Goal: Task Accomplishment & Management: Use online tool/utility

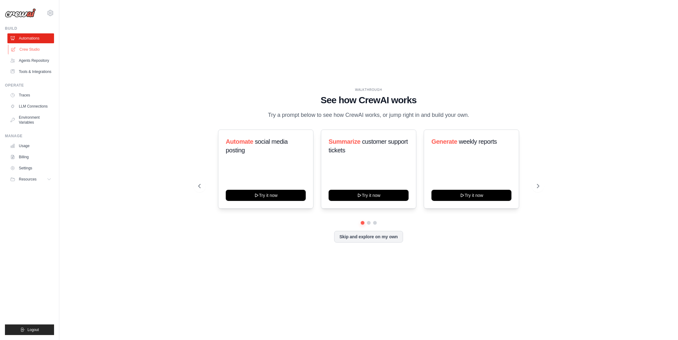
click at [35, 51] on link "Crew Studio" at bounding box center [31, 49] width 47 height 10
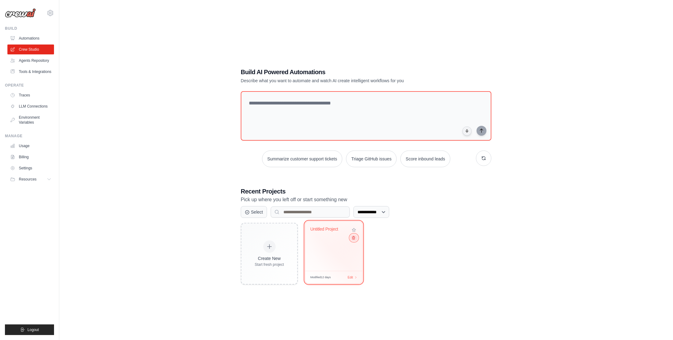
click at [357, 239] on button at bounding box center [353, 237] width 7 height 7
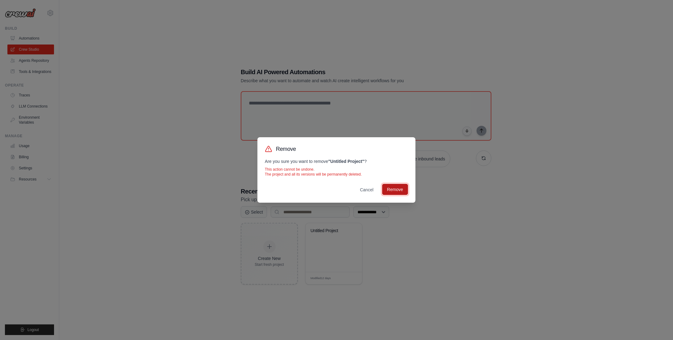
click at [400, 187] on button "Remove" at bounding box center [395, 189] width 26 height 11
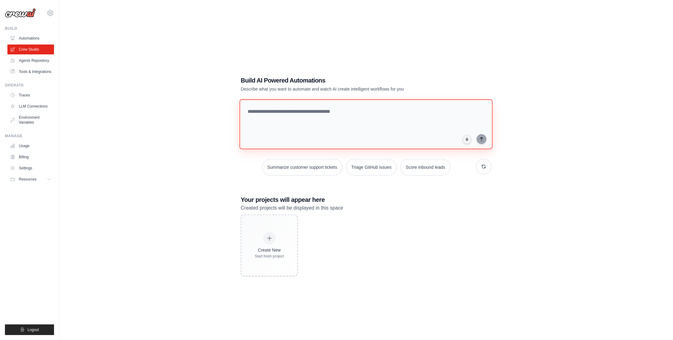
click at [318, 110] on textarea at bounding box center [366, 124] width 253 height 50
click at [312, 110] on textarea at bounding box center [366, 124] width 253 height 50
paste textarea "**********"
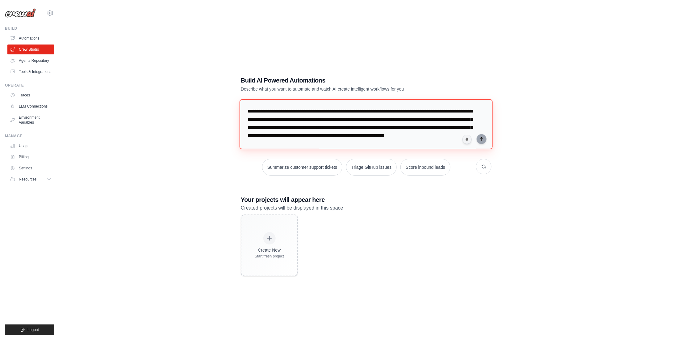
scroll to position [255, 0]
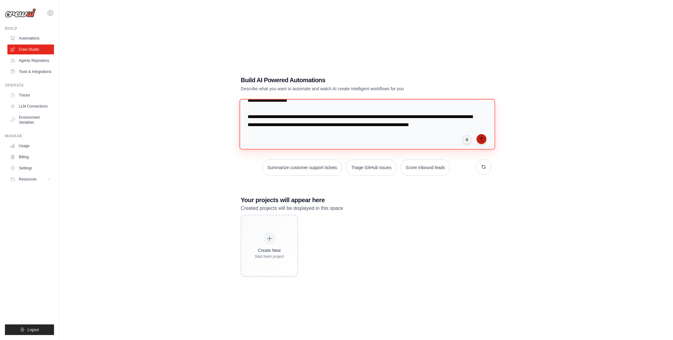
type textarea "**********"
click at [483, 139] on icon "submit" at bounding box center [481, 138] width 5 height 5
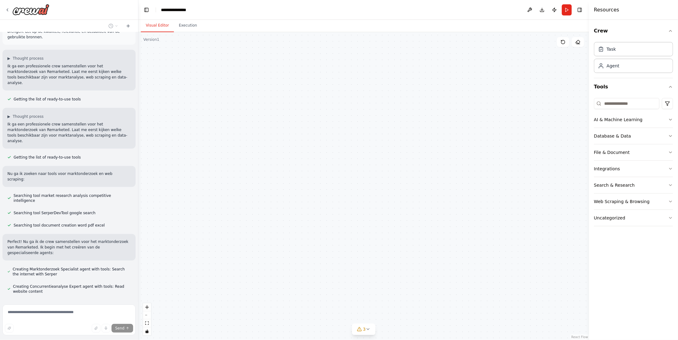
scroll to position [228, 0]
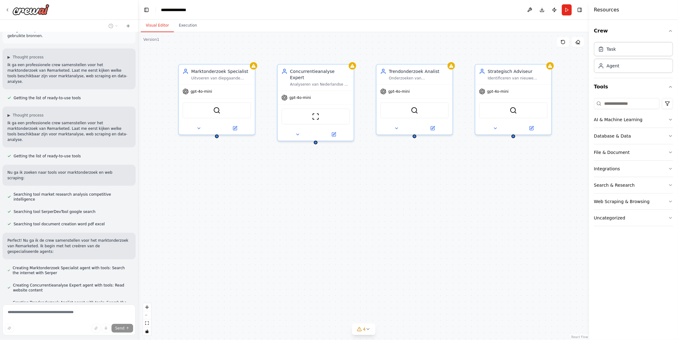
drag, startPoint x: 505, startPoint y: 214, endPoint x: 427, endPoint y: 216, distance: 78.1
click at [427, 216] on div "Marktonderzoek Specialist Uitvoeren van diepgaande marktanalyse voor {bedrijf_n…" at bounding box center [363, 186] width 450 height 308
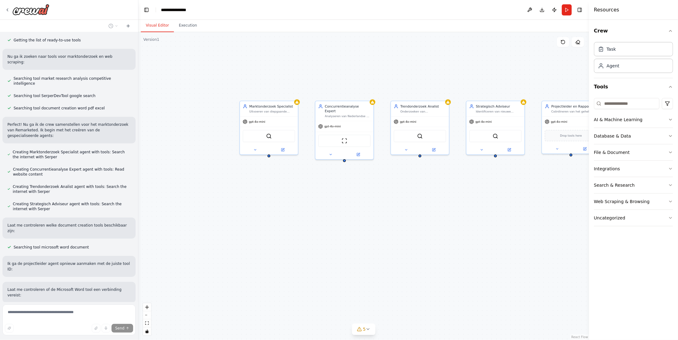
scroll to position [345, 0]
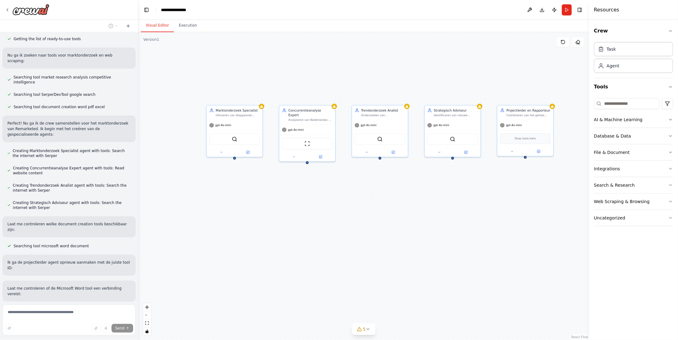
drag, startPoint x: 474, startPoint y: 217, endPoint x: 435, endPoint y: 219, distance: 39.0
click at [435, 219] on div "Marktonderzoek Specialist Uitvoeren van diepgaande marktanalyse voor {bedrijf_n…" at bounding box center [363, 186] width 450 height 308
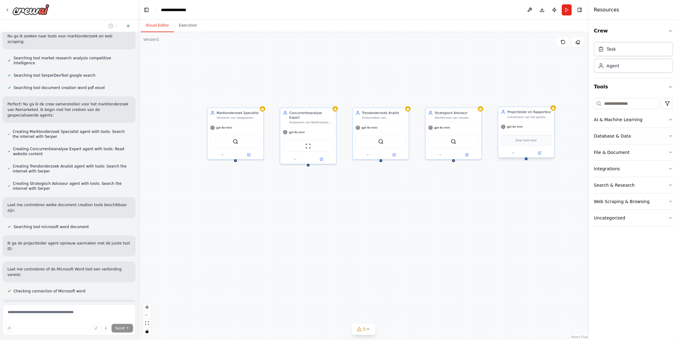
scroll to position [366, 0]
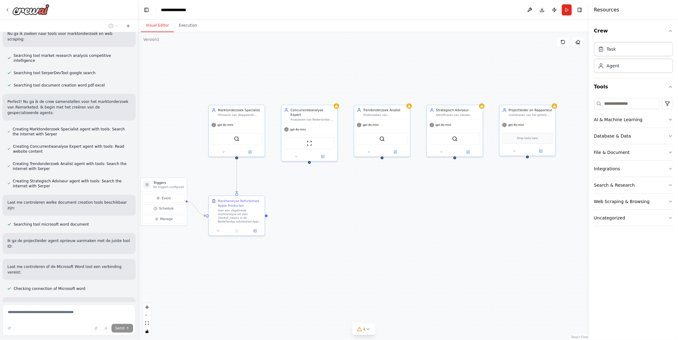
drag, startPoint x: 289, startPoint y: 289, endPoint x: 288, endPoint y: 285, distance: 4.0
click at [288, 285] on div ".deletable-edge-delete-btn { width: 20px; height: 20px; border: 0px solid #ffff…" at bounding box center [363, 186] width 450 height 308
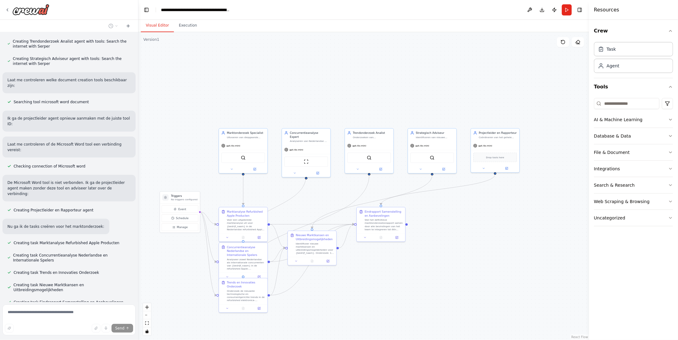
scroll to position [503, 0]
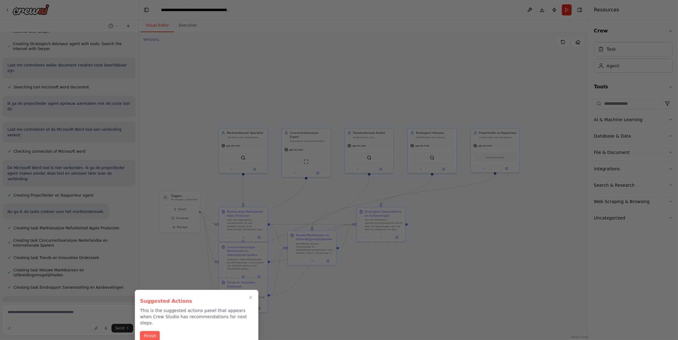
click at [150, 331] on button "Finish" at bounding box center [150, 336] width 20 height 10
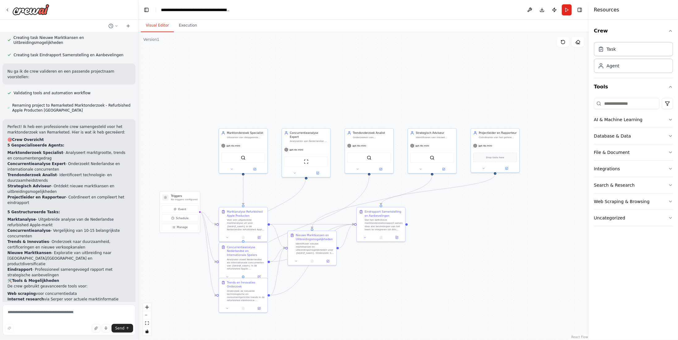
scroll to position [736, 0]
drag, startPoint x: 24, startPoint y: 10, endPoint x: 214, endPoint y: 75, distance: 200.6
click at [214, 75] on div ".deletable-edge-delete-btn { width: 20px; height: 20px; border: 0px solid #ffff…" at bounding box center [363, 186] width 450 height 308
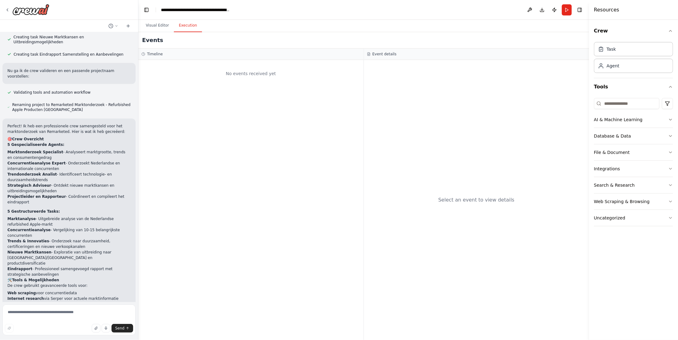
click at [181, 27] on button "Execution" at bounding box center [188, 25] width 28 height 13
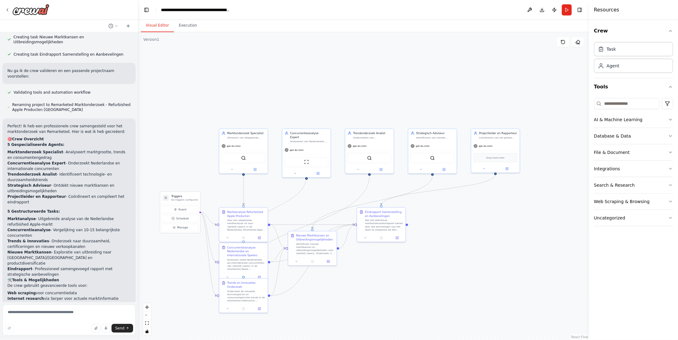
click at [155, 29] on button "Visual Editor" at bounding box center [157, 25] width 33 height 13
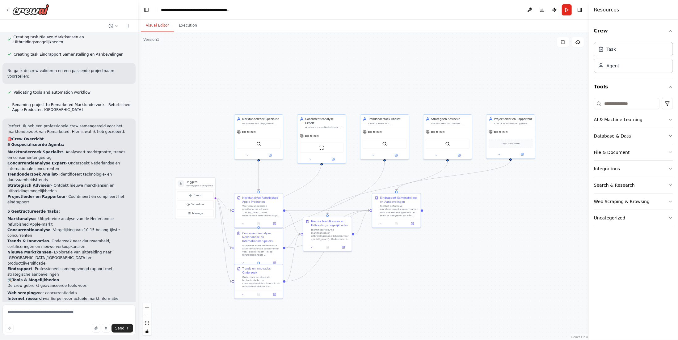
drag, startPoint x: 548, startPoint y: 142, endPoint x: 563, endPoint y: 125, distance: 23.0
click at [564, 126] on div ".deletable-edge-delete-btn { width: 20px; height: 20px; border: 0px solid #ffff…" at bounding box center [363, 186] width 450 height 308
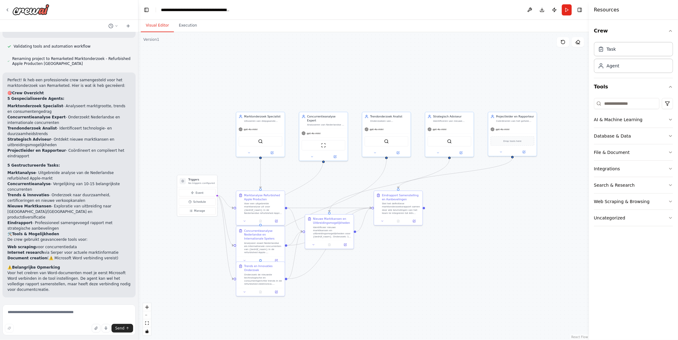
scroll to position [783, 0]
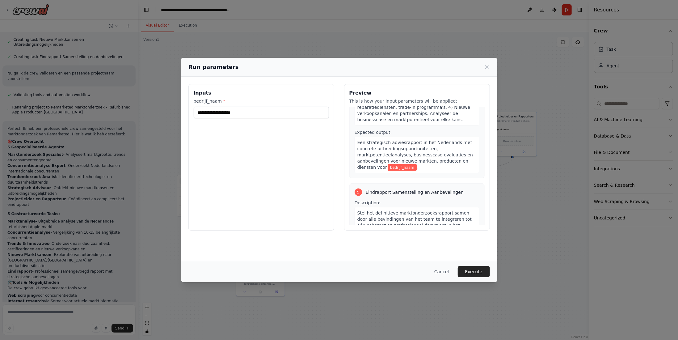
scroll to position [622, 0]
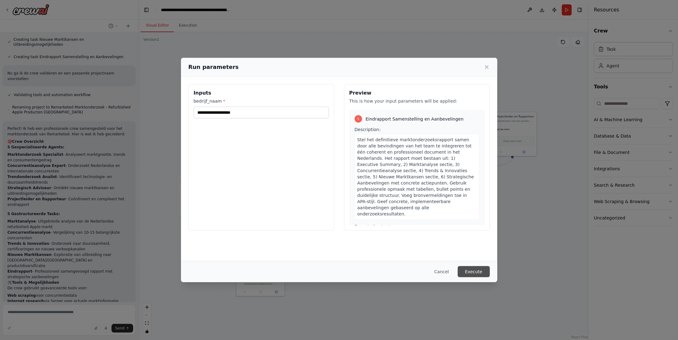
click at [474, 270] on button "Execute" at bounding box center [474, 271] width 32 height 11
click at [221, 115] on input "bedrijf_naam *" at bounding box center [261, 113] width 135 height 12
click at [247, 187] on div "**********" at bounding box center [261, 157] width 146 height 146
drag, startPoint x: 253, startPoint y: 112, endPoint x: 221, endPoint y: 110, distance: 32.2
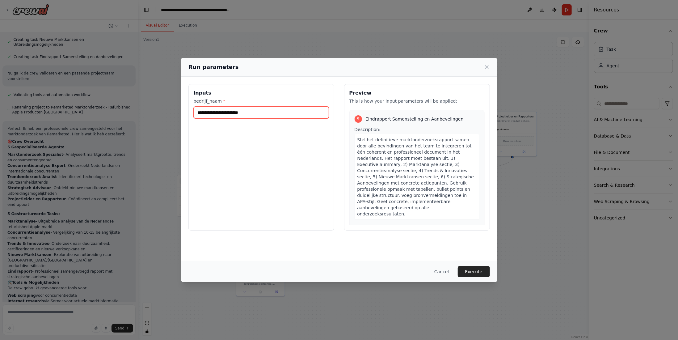
click at [221, 110] on input "**********" at bounding box center [261, 113] width 135 height 12
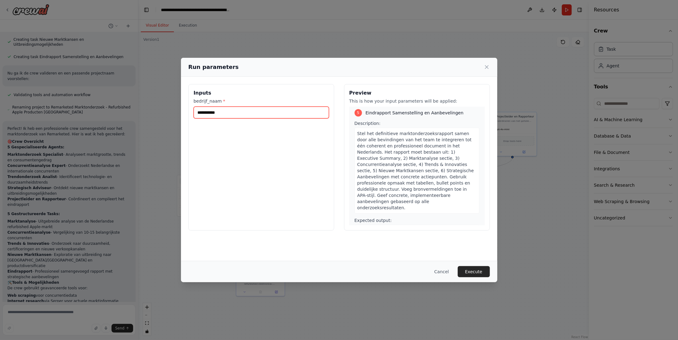
scroll to position [622, 0]
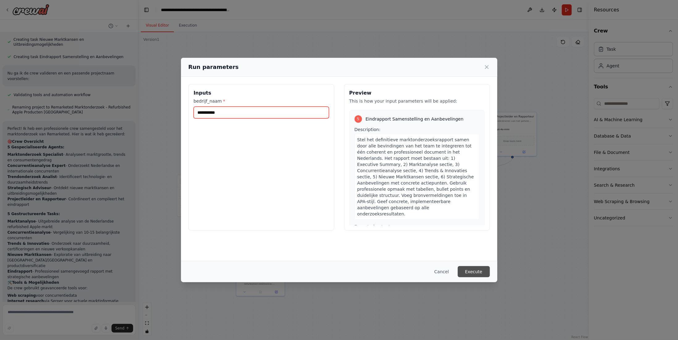
type input "**********"
click at [484, 271] on button "Execute" at bounding box center [474, 271] width 32 height 11
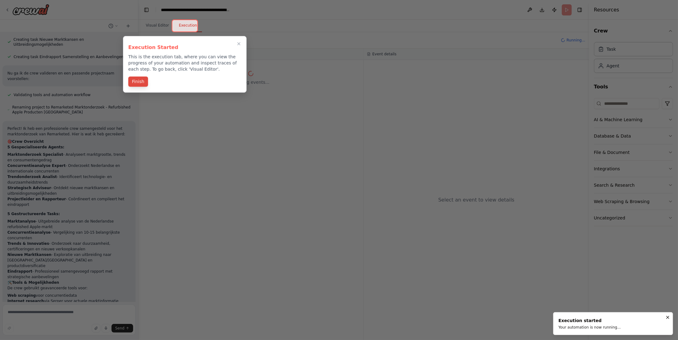
click at [141, 81] on button "Finish" at bounding box center [138, 82] width 20 height 10
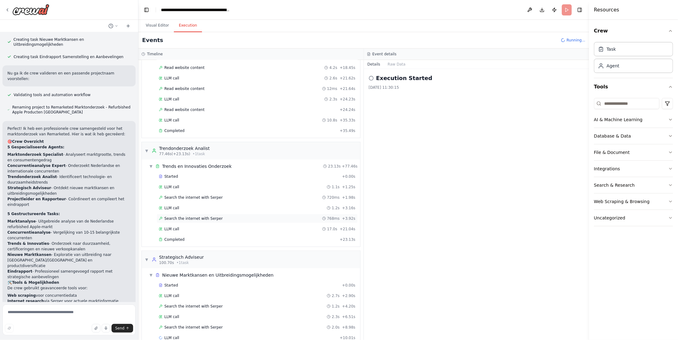
scroll to position [265, 0]
click at [609, 220] on button "Uncategorized" at bounding box center [633, 218] width 79 height 16
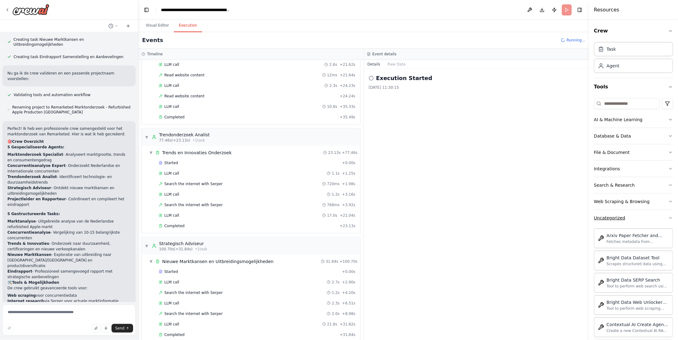
scroll to position [296, 0]
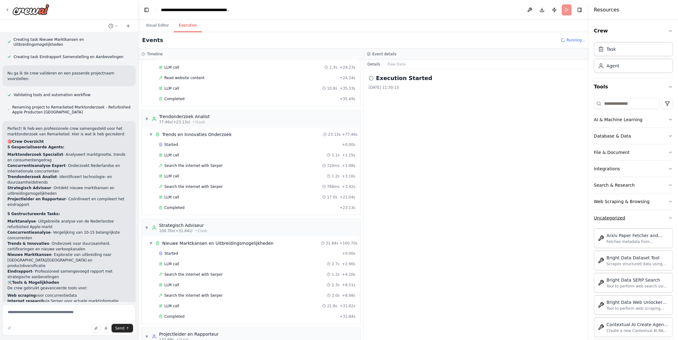
click at [668, 218] on icon "button" at bounding box center [670, 217] width 5 height 5
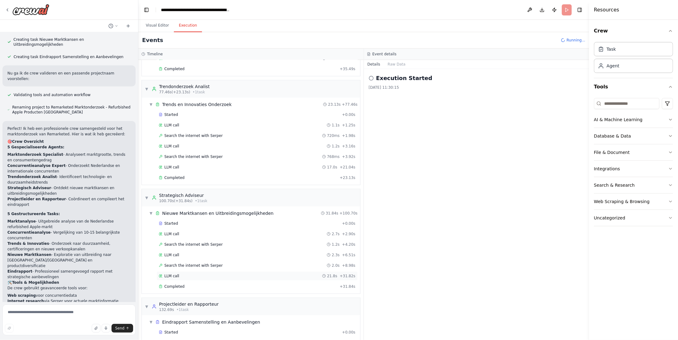
scroll to position [330, 0]
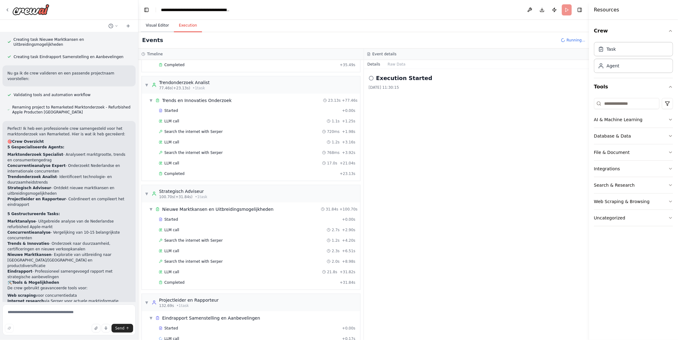
click at [165, 27] on button "Visual Editor" at bounding box center [157, 25] width 33 height 13
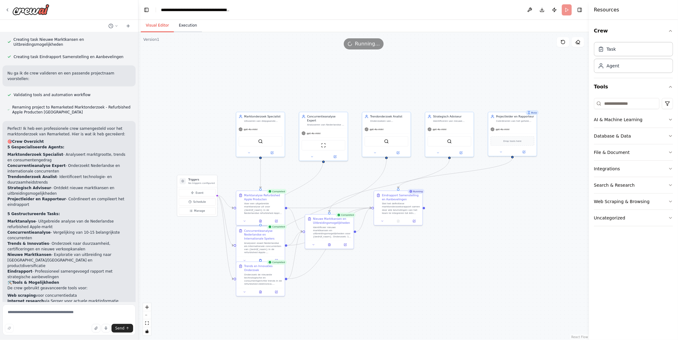
click at [191, 25] on button "Execution" at bounding box center [188, 25] width 28 height 13
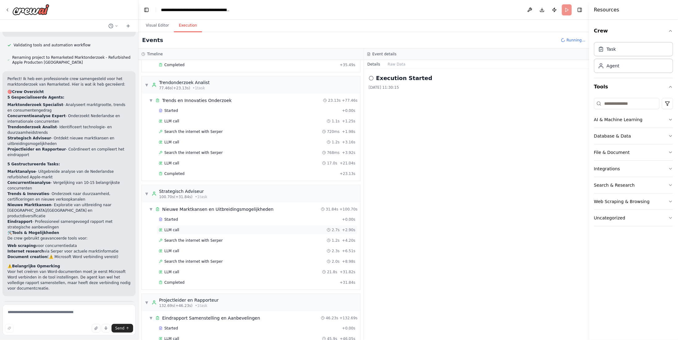
scroll to position [341, 0]
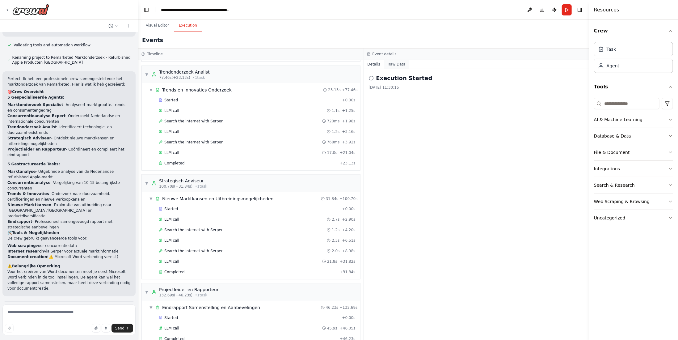
click at [396, 61] on button "Raw Data" at bounding box center [396, 64] width 25 height 9
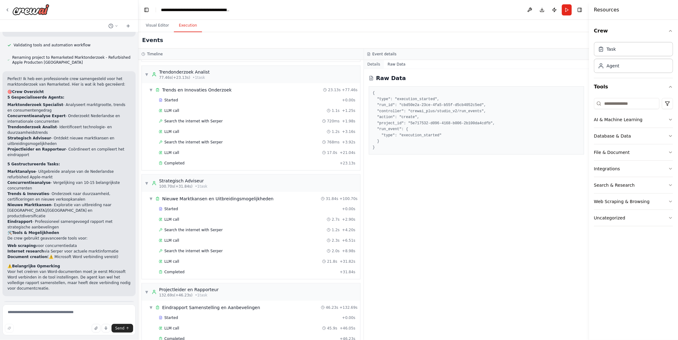
click at [376, 62] on button "Details" at bounding box center [374, 64] width 20 height 9
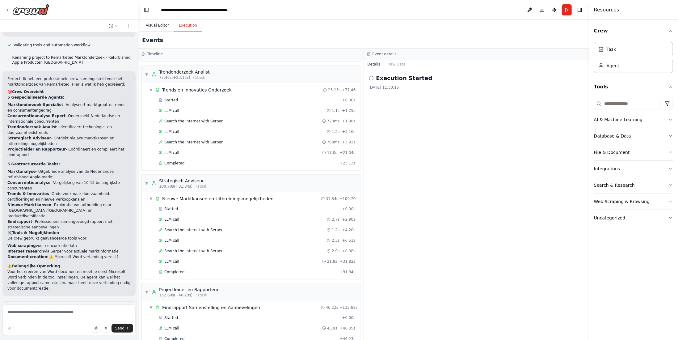
click at [159, 24] on button "Visual Editor" at bounding box center [157, 25] width 33 height 13
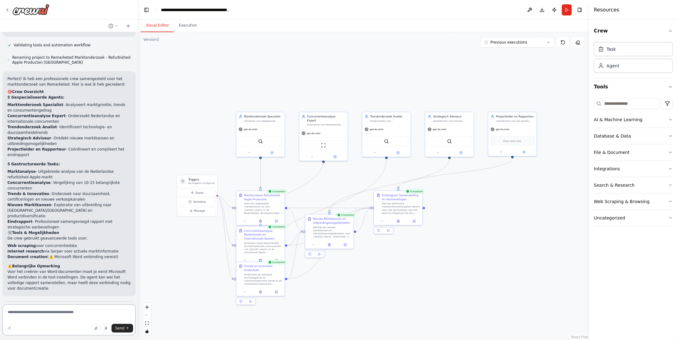
click at [90, 310] on textarea at bounding box center [68, 319] width 133 height 31
type textarea "**********"
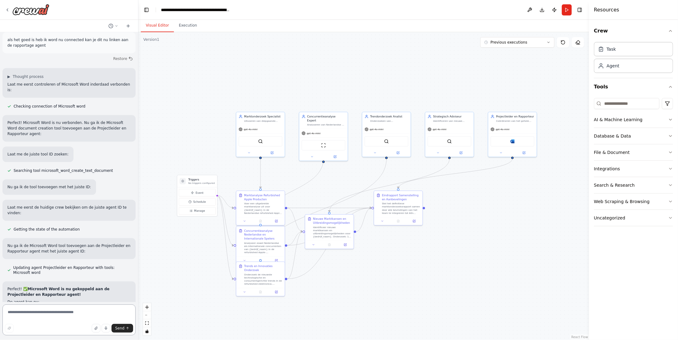
scroll to position [1119, 0]
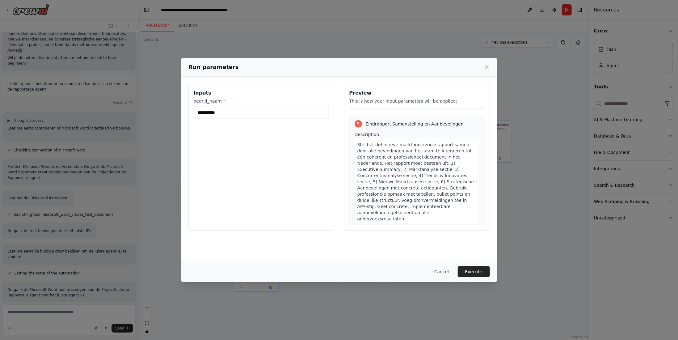
scroll to position [622, 0]
click at [478, 269] on button "Execute" at bounding box center [474, 271] width 32 height 11
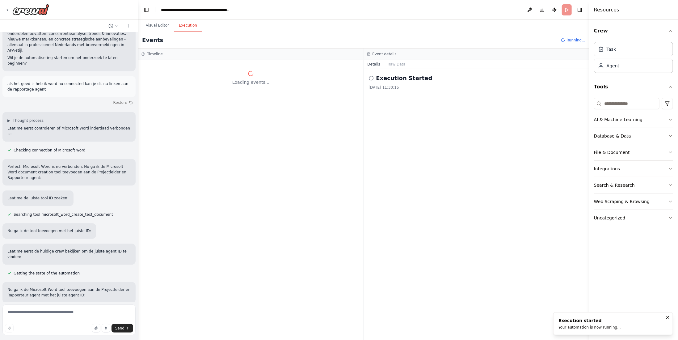
scroll to position [0, 0]
click at [395, 66] on button "Raw Data" at bounding box center [396, 64] width 25 height 9
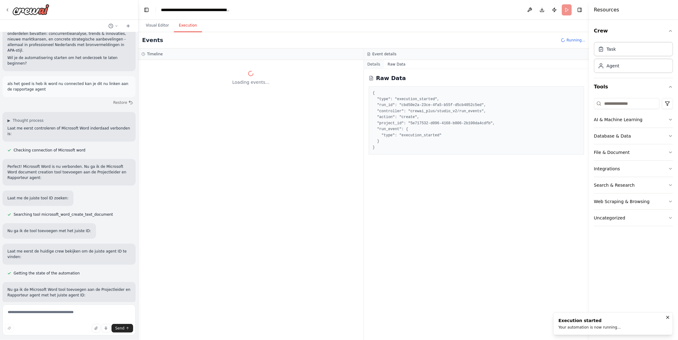
click at [373, 65] on button "Details" at bounding box center [374, 64] width 20 height 9
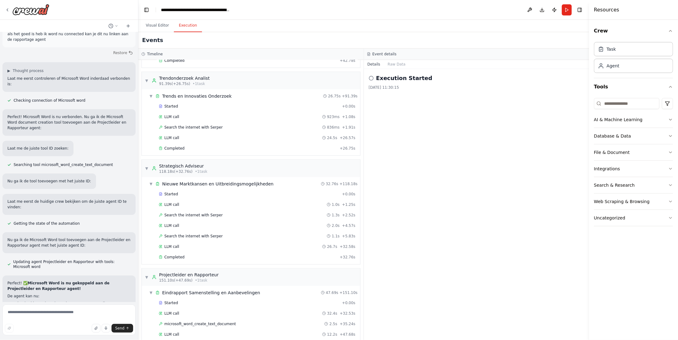
scroll to position [382, 0]
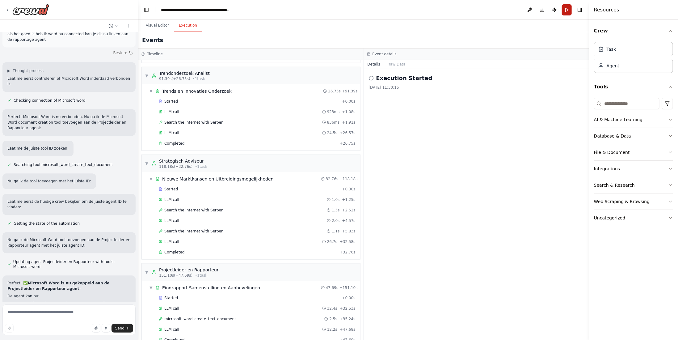
click at [567, 10] on button "Run" at bounding box center [567, 9] width 10 height 11
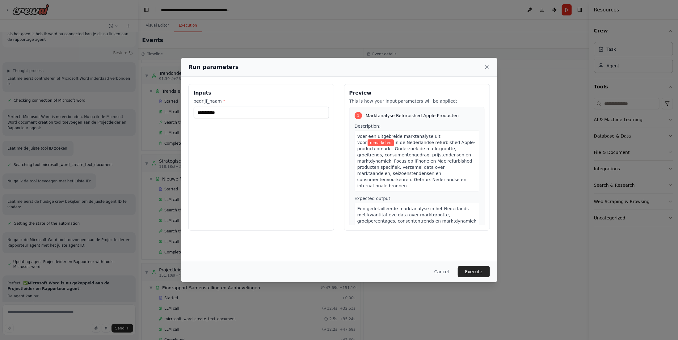
click at [487, 66] on icon at bounding box center [486, 66] width 3 height 3
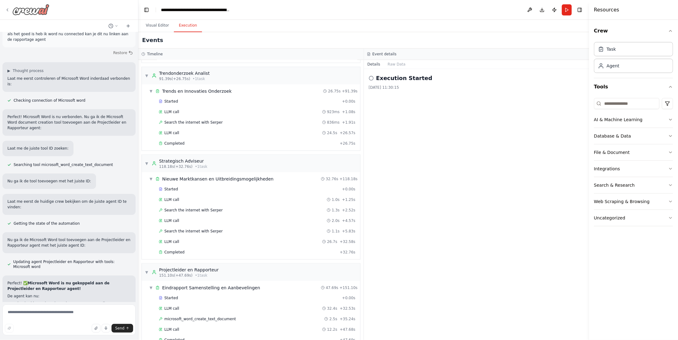
click at [8, 9] on icon at bounding box center [7, 9] width 5 height 5
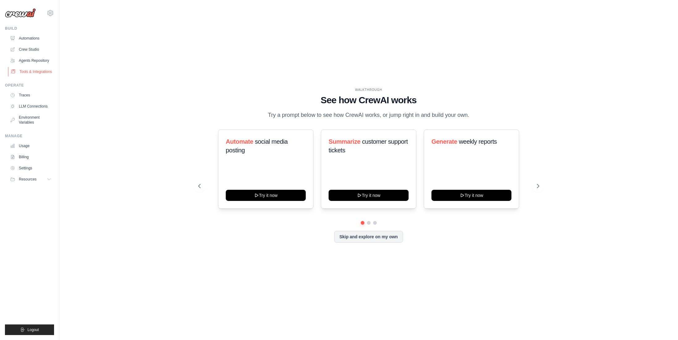
click at [35, 71] on link "Tools & Integrations" at bounding box center [31, 72] width 47 height 10
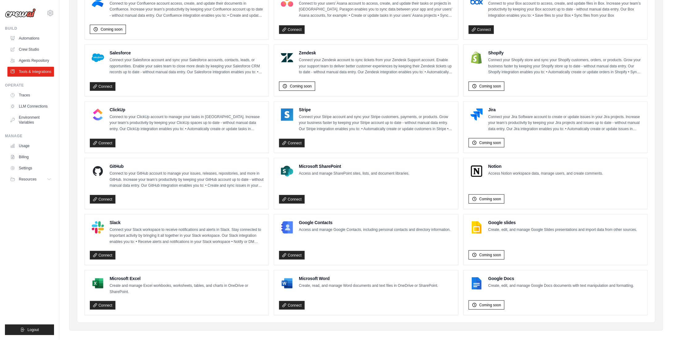
scroll to position [248, 0]
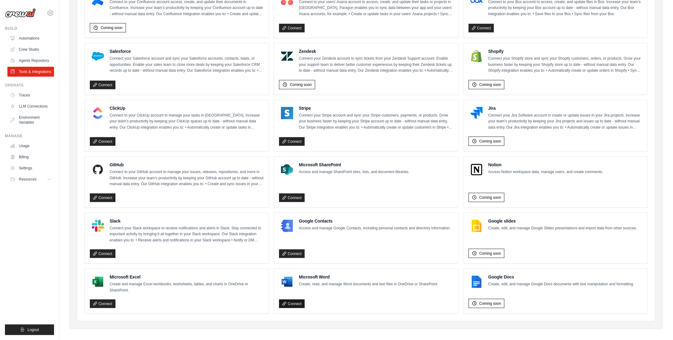
click at [293, 299] on link "Connect" at bounding box center [292, 303] width 26 height 9
click at [99, 299] on link "Connect" at bounding box center [103, 303] width 26 height 9
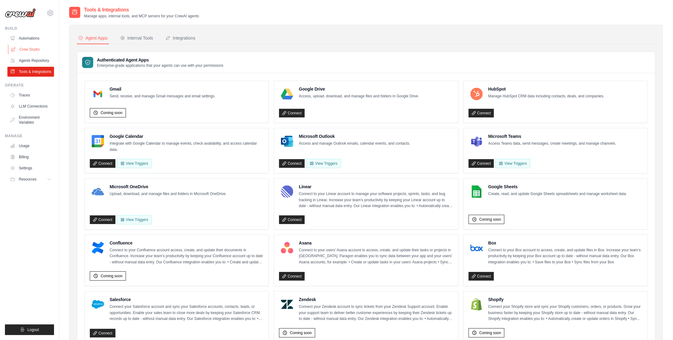
click at [24, 49] on link "Crew Studio" at bounding box center [31, 49] width 47 height 10
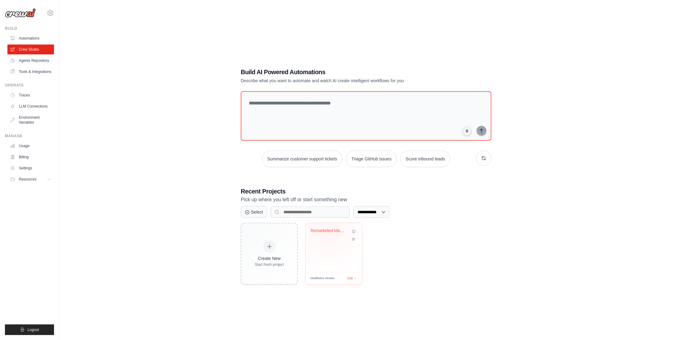
click at [329, 229] on div "Remarketed Marktonderzoek - Refurbi..." at bounding box center [329, 231] width 37 height 6
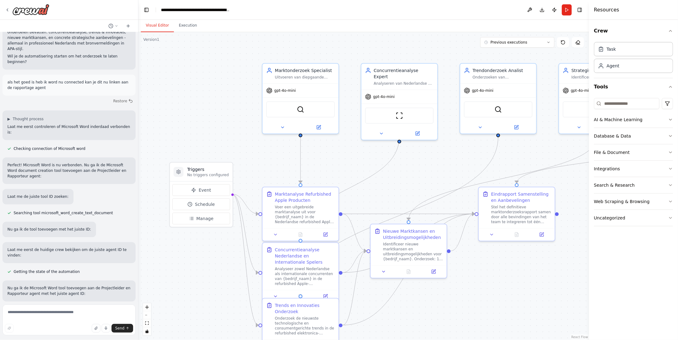
scroll to position [1017, 0]
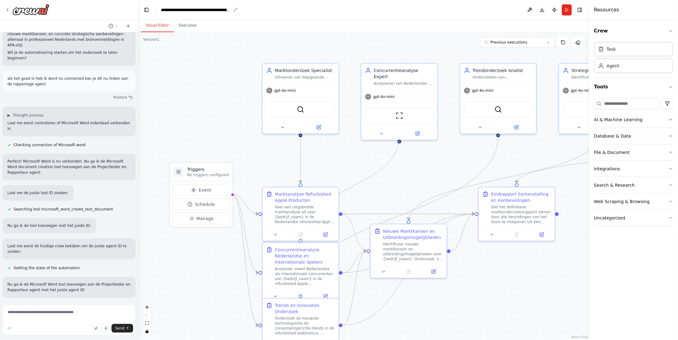
click at [222, 10] on div "**********" at bounding box center [195, 10] width 69 height 6
drag, startPoint x: 219, startPoint y: 8, endPoint x: 313, endPoint y: 12, distance: 94.0
click at [313, 13] on header "**********" at bounding box center [363, 10] width 450 height 20
click at [208, 59] on div ".deletable-edge-delete-btn { width: 20px; height: 20px; border: 0px solid #ffff…" at bounding box center [363, 186] width 450 height 308
click at [7, 10] on icon at bounding box center [7, 9] width 5 height 5
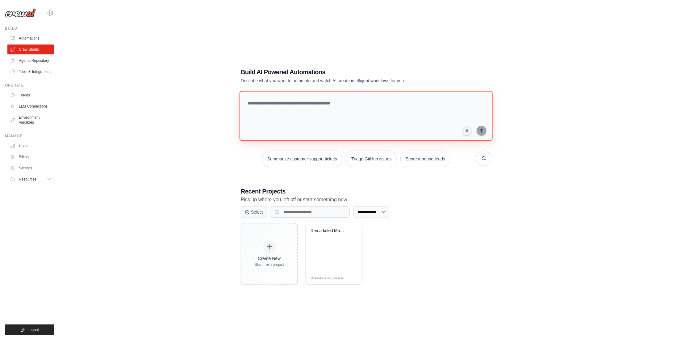
click at [339, 102] on textarea at bounding box center [366, 116] width 253 height 50
paste textarea "**********"
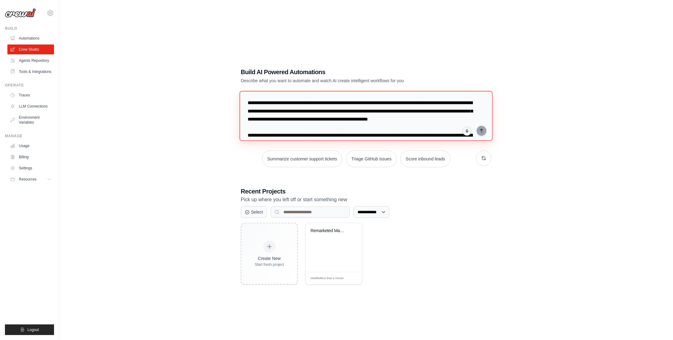
scroll to position [367, 0]
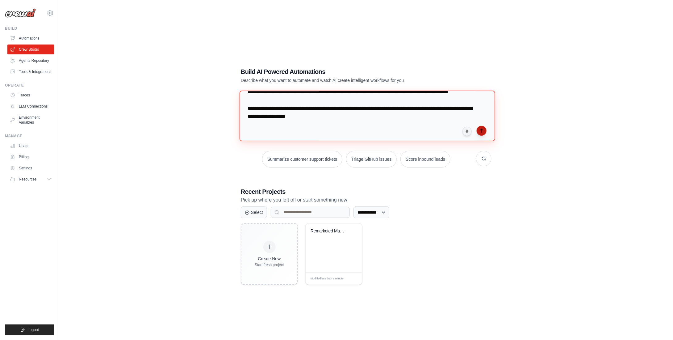
type textarea "**********"
click at [482, 132] on icon "submit" at bounding box center [481, 130] width 5 height 5
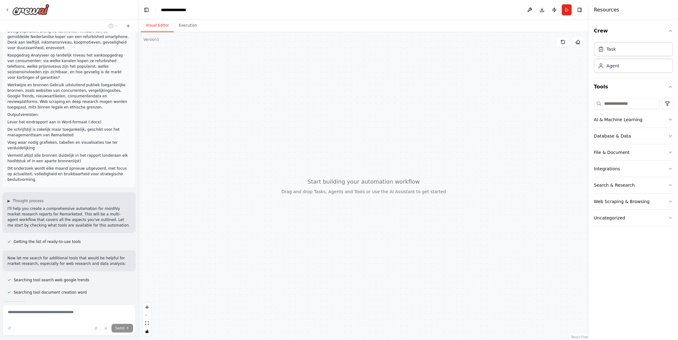
scroll to position [171, 0]
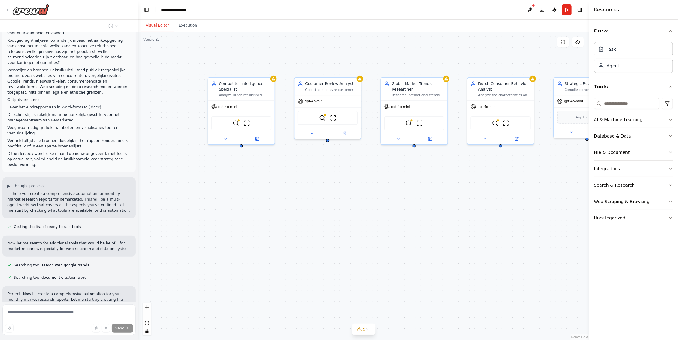
drag, startPoint x: 537, startPoint y: 178, endPoint x: 433, endPoint y: 180, distance: 104.7
click at [433, 180] on div "Competitor Intelligence Specialist Analyze Dutch refurbished smartphone market …" at bounding box center [363, 186] width 450 height 308
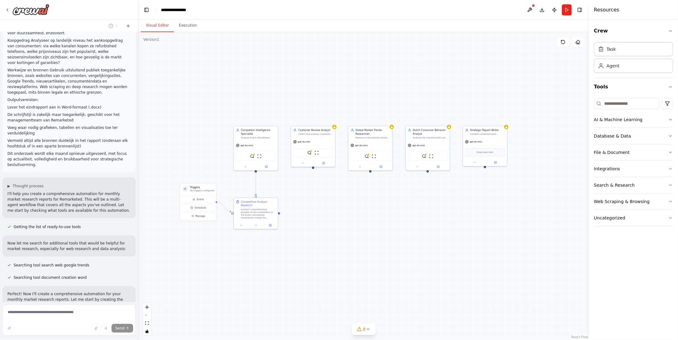
drag, startPoint x: 475, startPoint y: 179, endPoint x: 435, endPoint y: 188, distance: 40.7
click at [435, 188] on div ".deletable-edge-delete-btn { width: 20px; height: 20px; border: 0px solid #ffff…" at bounding box center [363, 186] width 450 height 308
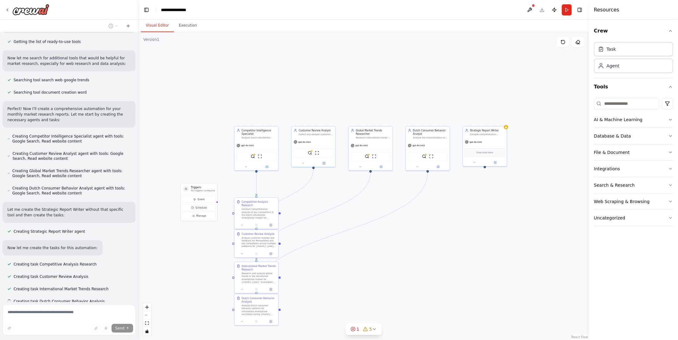
scroll to position [365, 0]
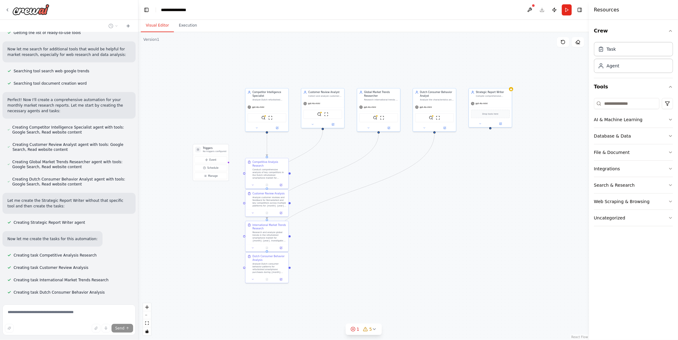
drag, startPoint x: 535, startPoint y: 216, endPoint x: 542, endPoint y: 176, distance: 40.4
click at [542, 176] on div ".deletable-edge-delete-btn { width: 20px; height: 20px; border: 0px solid #ffff…" at bounding box center [363, 186] width 450 height 308
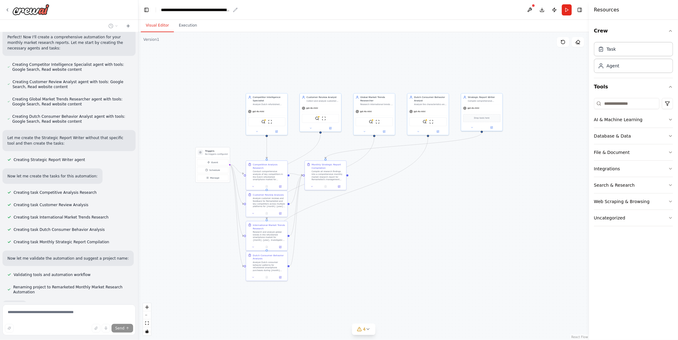
scroll to position [442, 0]
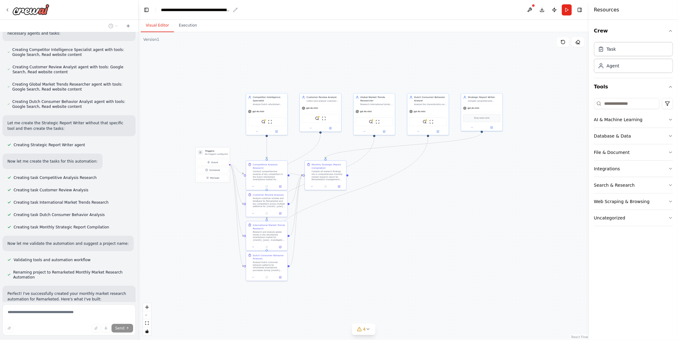
click at [235, 10] on icon "breadcrumb" at bounding box center [235, 9] width 5 height 5
click at [235, 10] on icon "breadcrumb" at bounding box center [235, 10] width 4 height 4
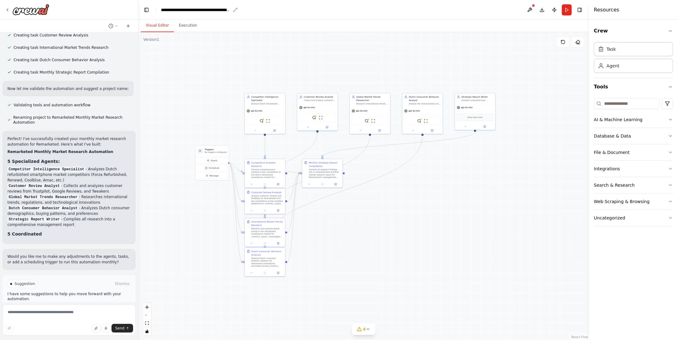
click at [214, 10] on div "**********" at bounding box center [195, 10] width 69 height 6
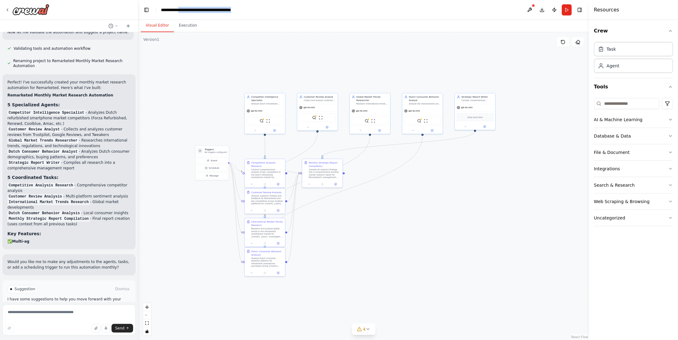
drag, startPoint x: 186, startPoint y: 10, endPoint x: 266, endPoint y: 13, distance: 79.7
click at [266, 13] on header "**********" at bounding box center [363, 10] width 450 height 20
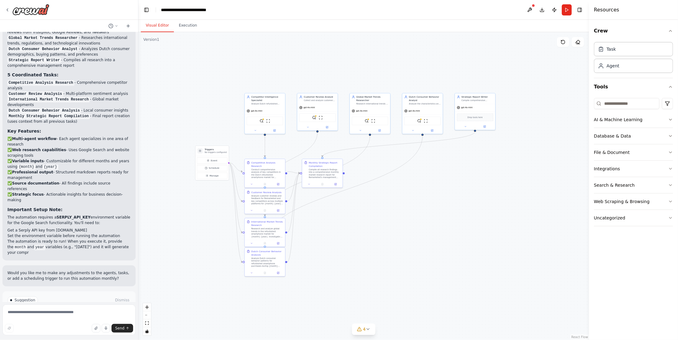
scroll to position [761, 0]
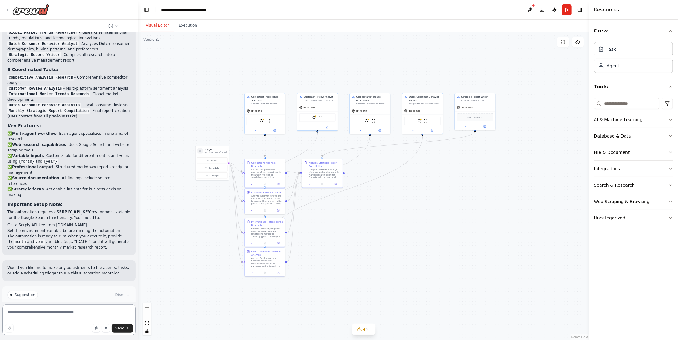
click at [52, 316] on textarea at bounding box center [68, 319] width 133 height 31
type textarea "*"
type textarea "**********"
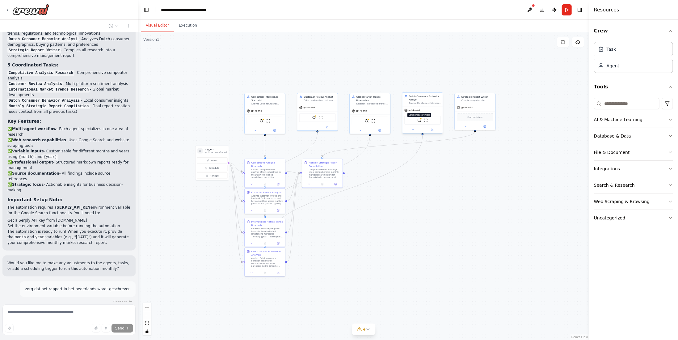
click at [419, 120] on img at bounding box center [419, 120] width 4 height 4
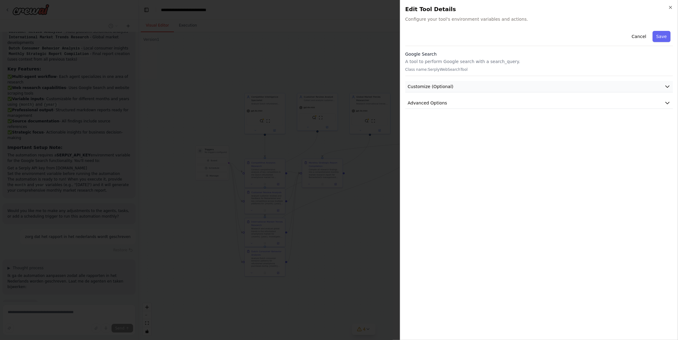
scroll to position [833, 0]
click at [667, 85] on icon "button" at bounding box center [667, 86] width 6 height 6
click at [666, 85] on icon "button" at bounding box center [667, 86] width 6 height 6
click at [668, 101] on icon "button" at bounding box center [667, 103] width 6 height 6
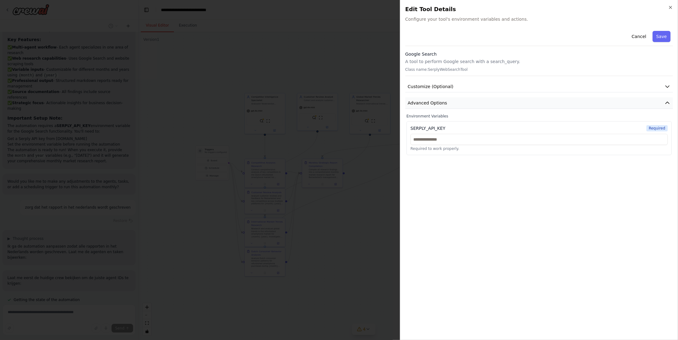
click at [668, 101] on icon "button" at bounding box center [667, 103] width 6 height 6
click at [662, 39] on button "Save" at bounding box center [661, 36] width 18 height 11
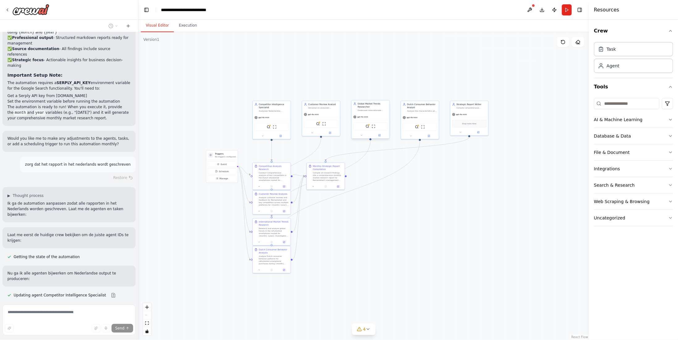
scroll to position [903, 0]
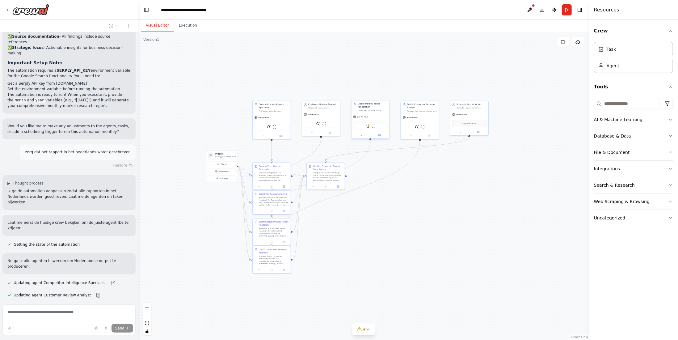
click at [363, 118] on div "gpt-4o-mini" at bounding box center [370, 116] width 38 height 7
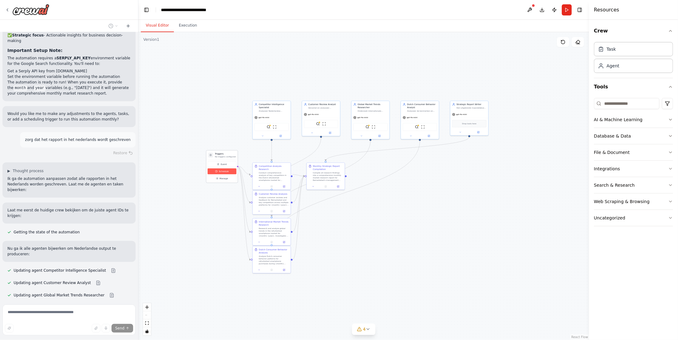
click at [227, 171] on span "Schedule" at bounding box center [224, 171] width 10 height 3
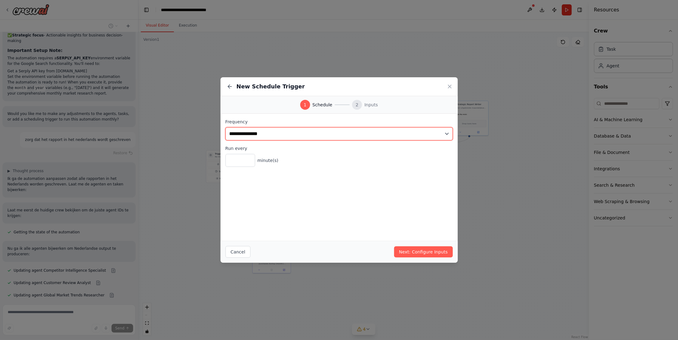
click at [250, 132] on select "**********" at bounding box center [338, 133] width 227 height 13
select select "*******"
click at [225, 127] on select "**********" at bounding box center [338, 133] width 227 height 13
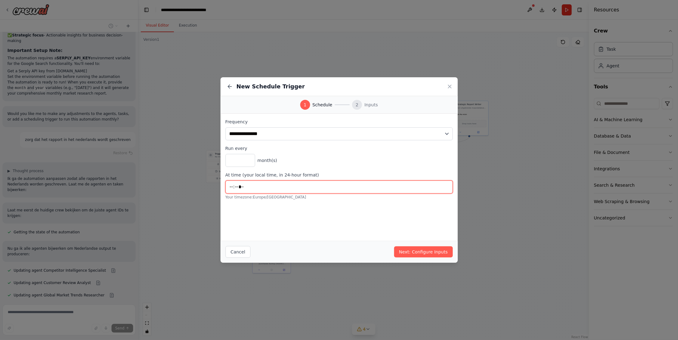
click at [248, 183] on input "*****" at bounding box center [338, 186] width 227 height 13
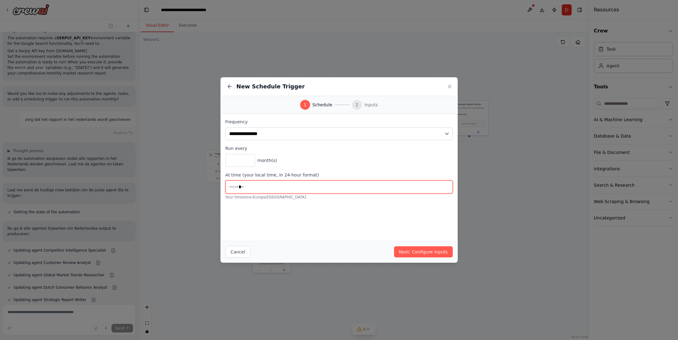
scroll to position [954, 0]
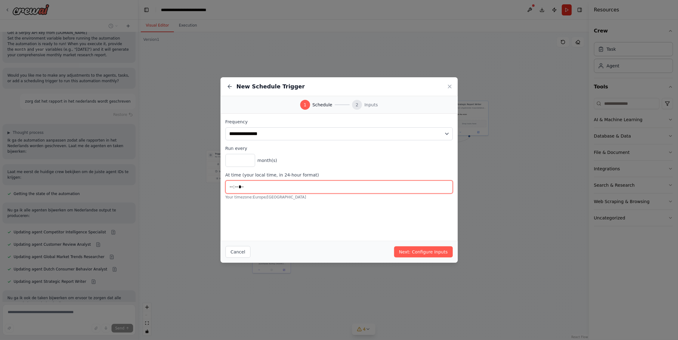
type input "*****"
click at [263, 211] on div "**********" at bounding box center [338, 177] width 237 height 127
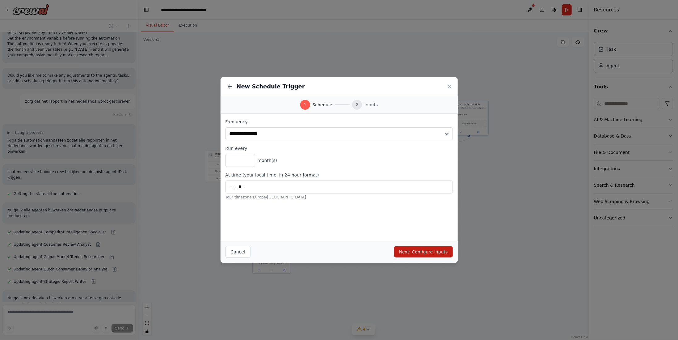
scroll to position [966, 0]
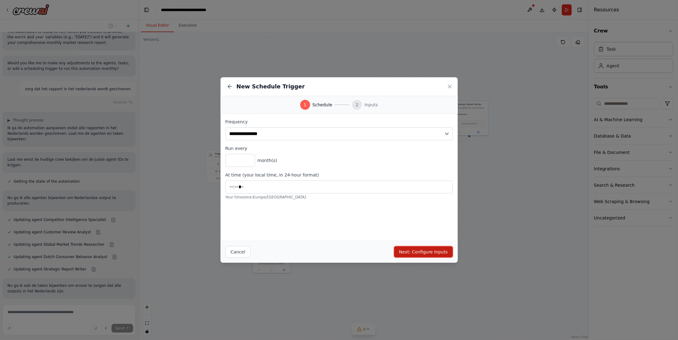
click at [424, 251] on button "Next: Configure Inputs" at bounding box center [423, 251] width 59 height 11
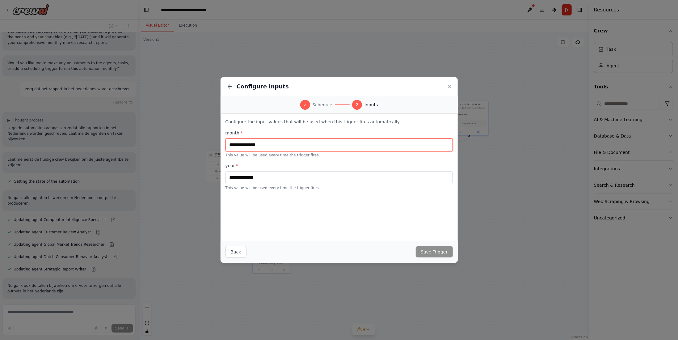
click at [292, 148] on input "text" at bounding box center [338, 144] width 227 height 13
type input "*"
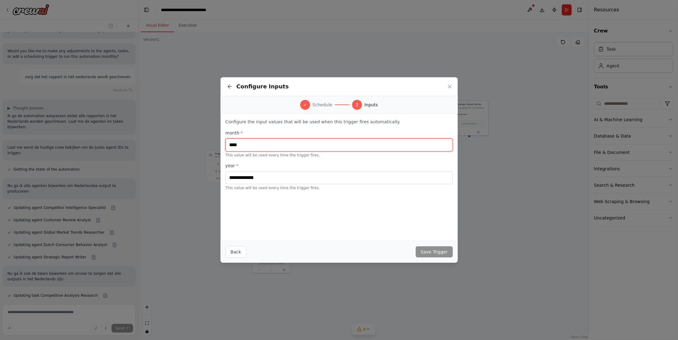
scroll to position [978, 0]
type input "********"
click at [297, 165] on label "year *" at bounding box center [338, 165] width 227 height 6
drag, startPoint x: 265, startPoint y: 149, endPoint x: 226, endPoint y: 150, distance: 38.3
click at [226, 150] on input "********" at bounding box center [338, 144] width 227 height 13
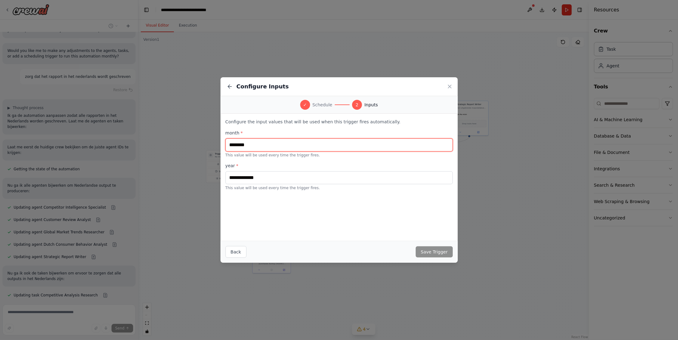
scroll to position [991, 0]
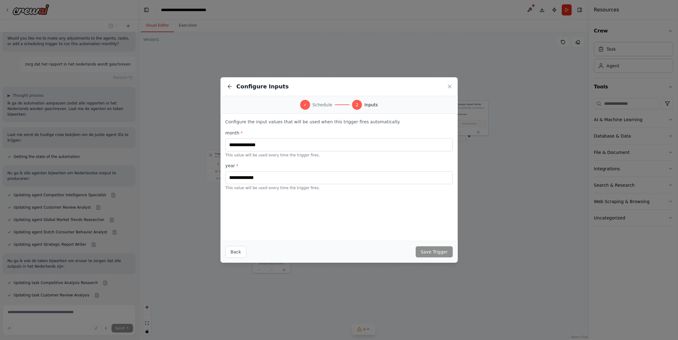
click at [234, 89] on div "Configure Inputs" at bounding box center [256, 86] width 63 height 9
click at [228, 87] on icon at bounding box center [229, 87] width 2 height 4
select select "*******"
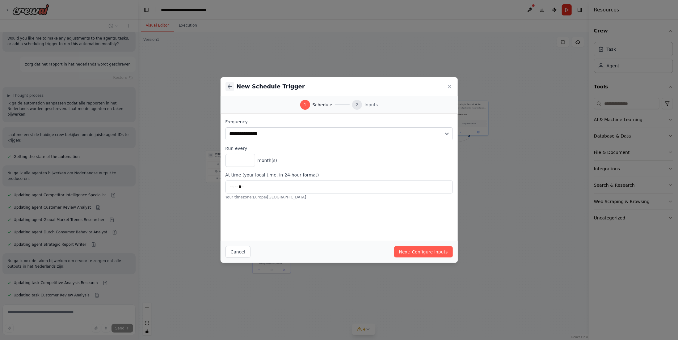
click at [228, 86] on icon at bounding box center [230, 86] width 6 height 6
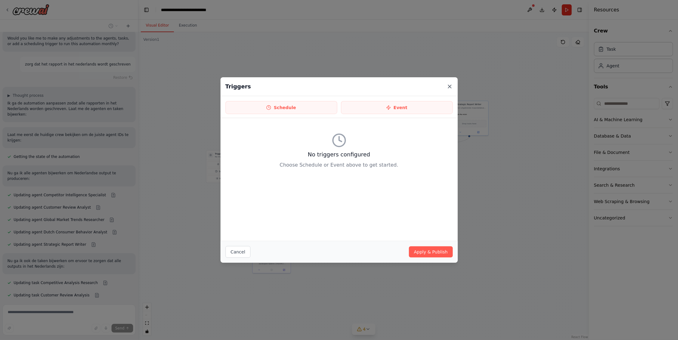
click at [451, 87] on icon at bounding box center [449, 86] width 3 height 3
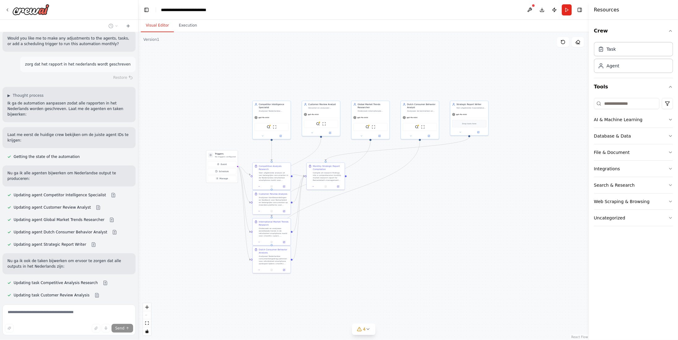
scroll to position [1003, 0]
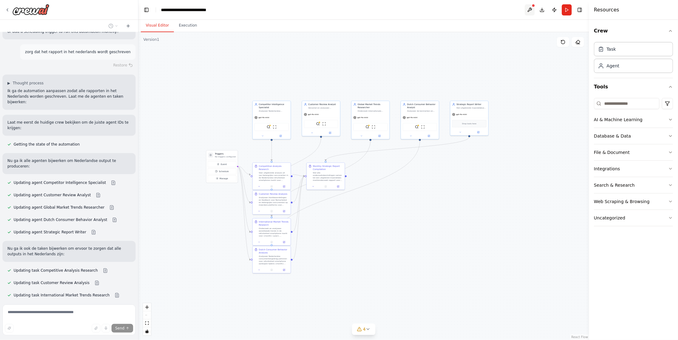
click at [530, 9] on button at bounding box center [530, 9] width 10 height 11
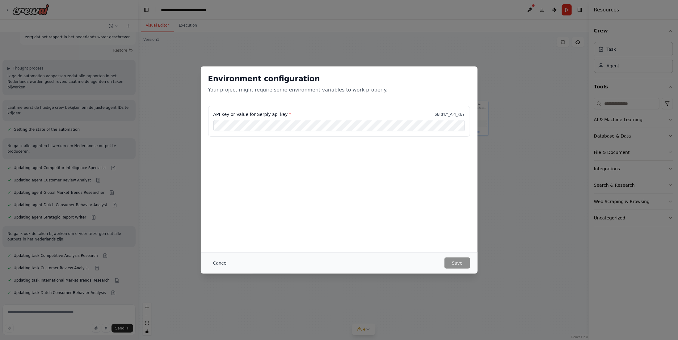
click at [215, 261] on button "Cancel" at bounding box center [220, 262] width 24 height 11
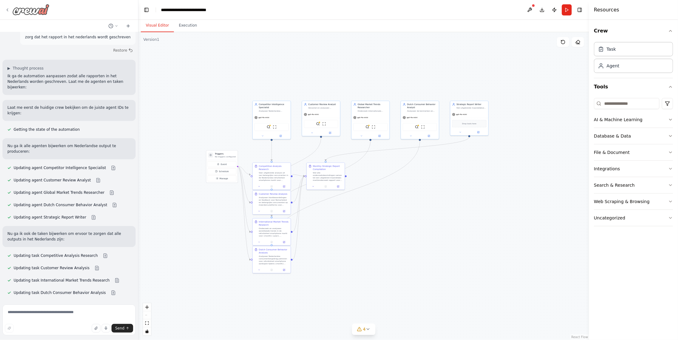
click at [8, 9] on icon at bounding box center [7, 10] width 1 height 2
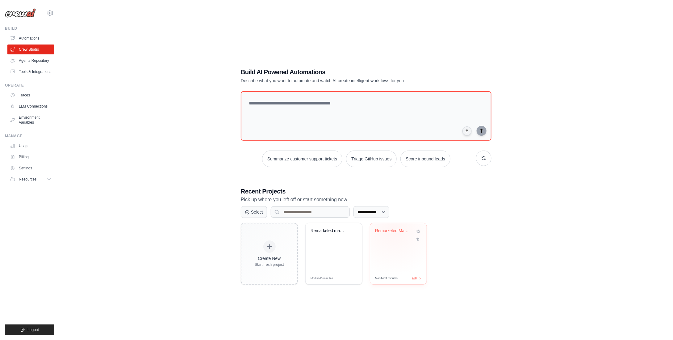
click at [394, 229] on div "Remarketed Marktonderzoek 1.0" at bounding box center [393, 231] width 37 height 6
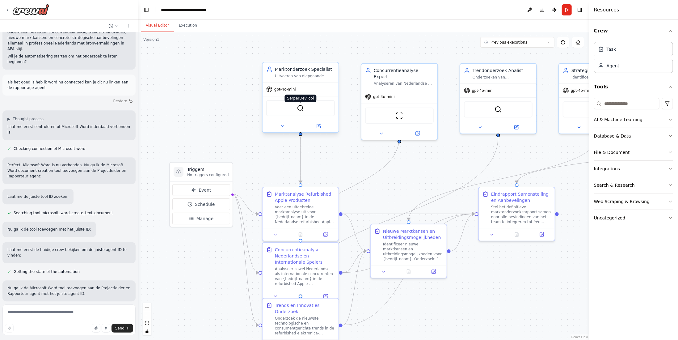
scroll to position [1017, 0]
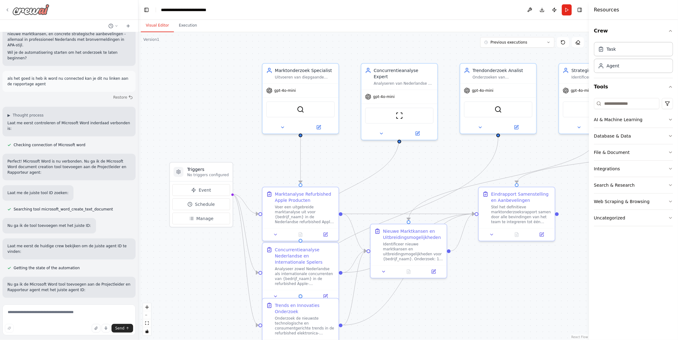
click at [8, 11] on icon at bounding box center [7, 9] width 5 height 5
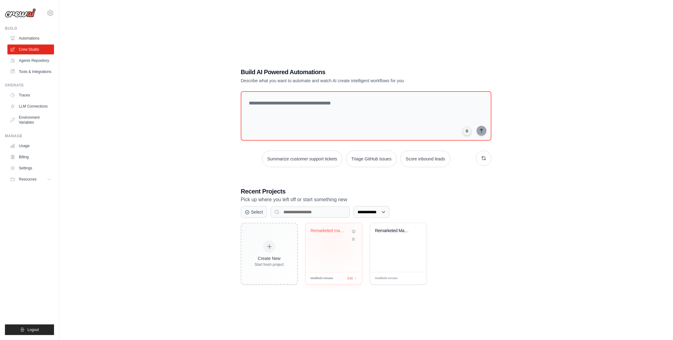
click at [333, 239] on div "Remarketed marketresearch 2.0" at bounding box center [334, 235] width 47 height 14
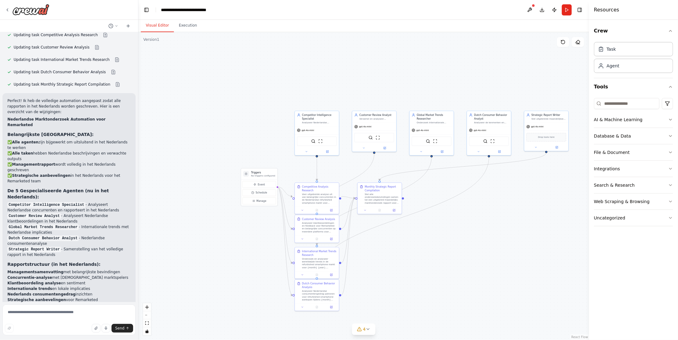
scroll to position [1239, 0]
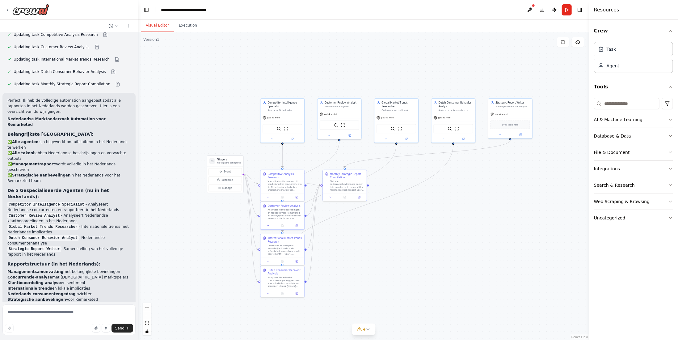
drag, startPoint x: 488, startPoint y: 208, endPoint x: 434, endPoint y: 195, distance: 55.9
click at [434, 195] on div ".deletable-edge-delete-btn { width: 20px; height: 20px; border: 0px solid #ffff…" at bounding box center [363, 186] width 450 height 308
click at [565, 12] on button "Run" at bounding box center [567, 9] width 10 height 11
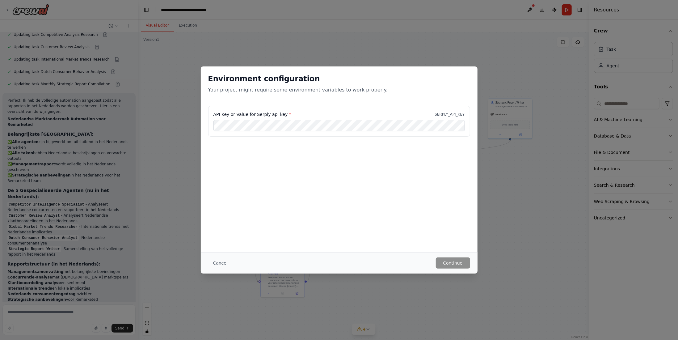
click at [216, 260] on button "Cancel" at bounding box center [220, 262] width 24 height 11
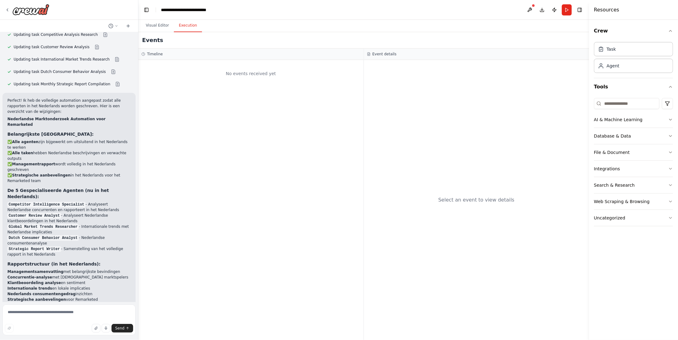
click at [183, 27] on button "Execution" at bounding box center [188, 25] width 28 height 13
click at [157, 26] on button "Visual Editor" at bounding box center [157, 25] width 33 height 13
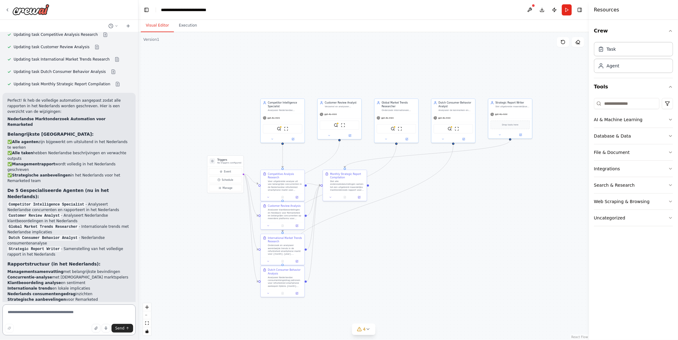
click at [85, 308] on textarea at bounding box center [68, 319] width 133 height 31
click at [73, 313] on textarea "**********" at bounding box center [68, 319] width 133 height 31
type textarea "**********"
click at [126, 328] on icon "submit" at bounding box center [128, 328] width 4 height 4
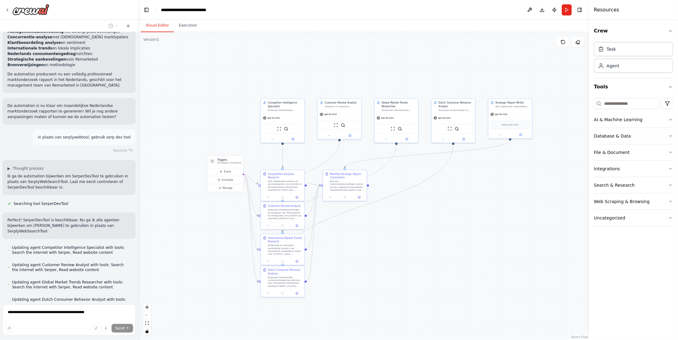
scroll to position [1493, 0]
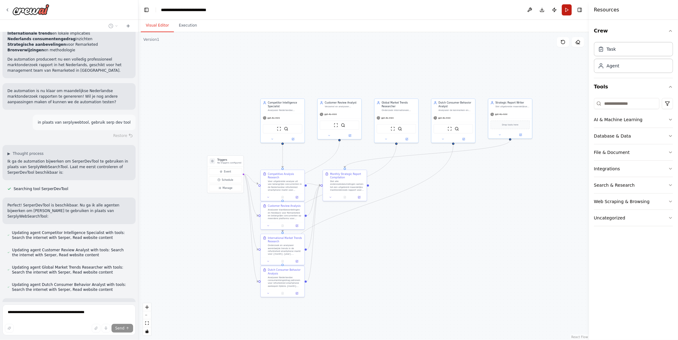
click at [566, 8] on button "Run" at bounding box center [567, 9] width 10 height 11
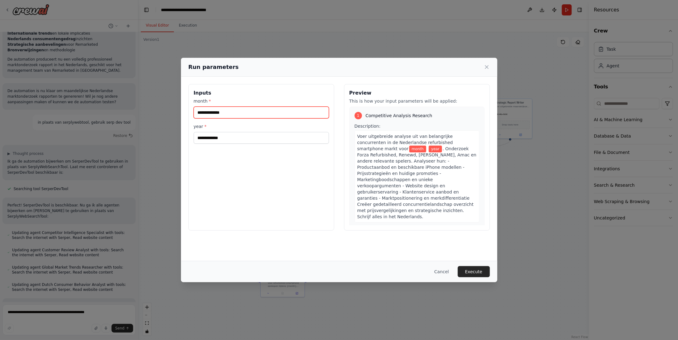
click at [284, 112] on input "month *" at bounding box center [261, 113] width 135 height 12
type input "********"
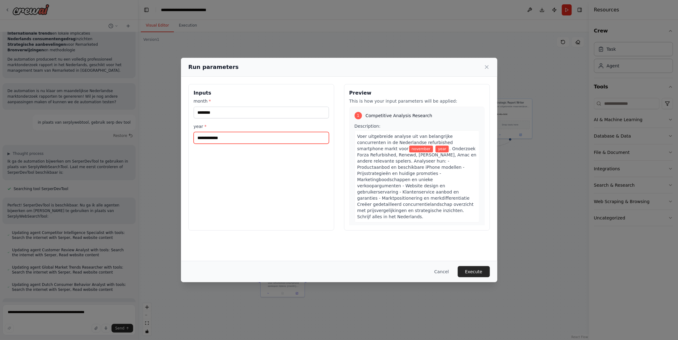
click at [295, 135] on input "year *" at bounding box center [261, 138] width 135 height 12
type input "****"
click at [307, 204] on div "Inputs month * ******** year * ****" at bounding box center [261, 157] width 146 height 146
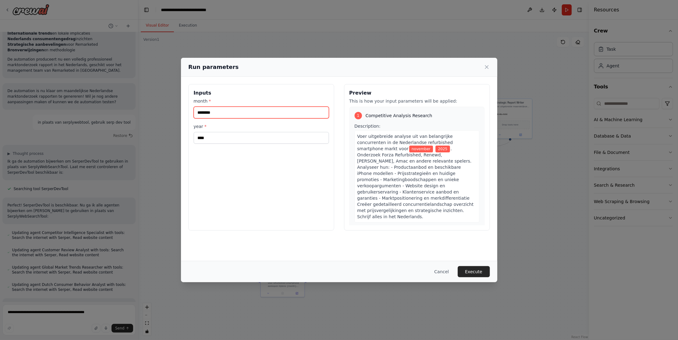
drag, startPoint x: 225, startPoint y: 111, endPoint x: 192, endPoint y: 111, distance: 32.7
click at [192, 111] on div "Inputs month * ******** year * ****" at bounding box center [261, 157] width 146 height 146
click at [280, 175] on div "Inputs month * ******** year * ****" at bounding box center [261, 157] width 146 height 146
click at [476, 275] on button "Execute" at bounding box center [474, 271] width 32 height 11
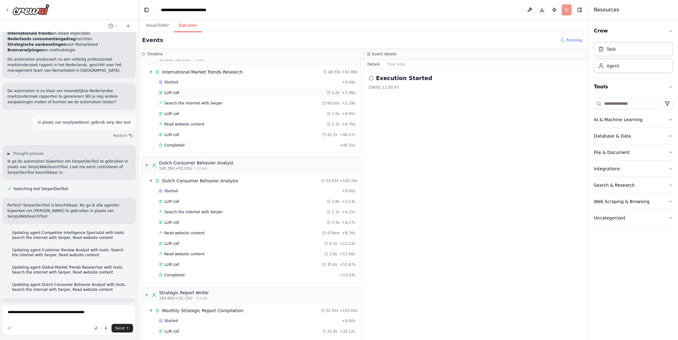
scroll to position [443, 0]
click at [542, 9] on button "Download" at bounding box center [542, 9] width 10 height 11
drag, startPoint x: 474, startPoint y: 94, endPoint x: 463, endPoint y: 89, distance: 12.2
click at [474, 93] on div "Execution Started 7-10-2025, 11:50:47" at bounding box center [476, 204] width 225 height 271
click at [7, 9] on icon at bounding box center [7, 9] width 5 height 5
